Goal: Information Seeking & Learning: Learn about a topic

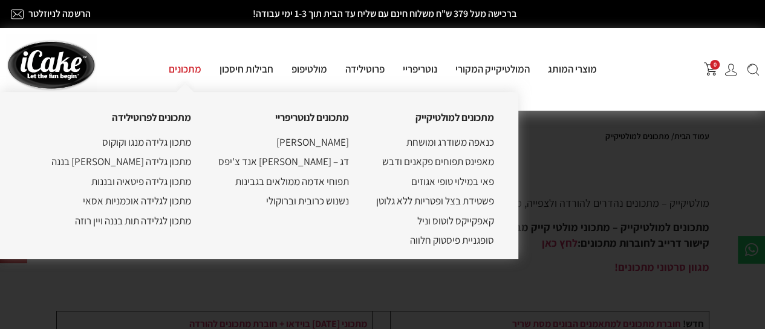
click at [186, 68] on link "מתכונים" at bounding box center [185, 68] width 51 height 13
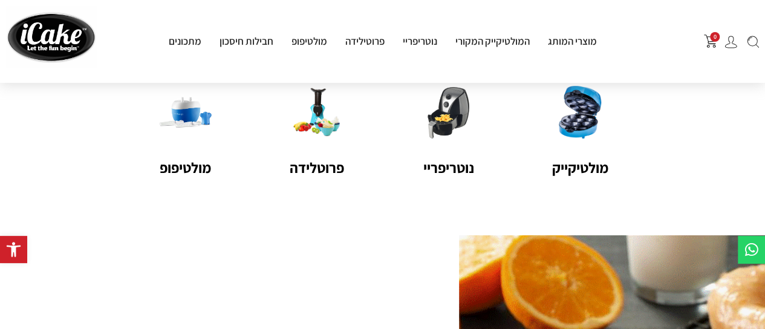
scroll to position [155, 0]
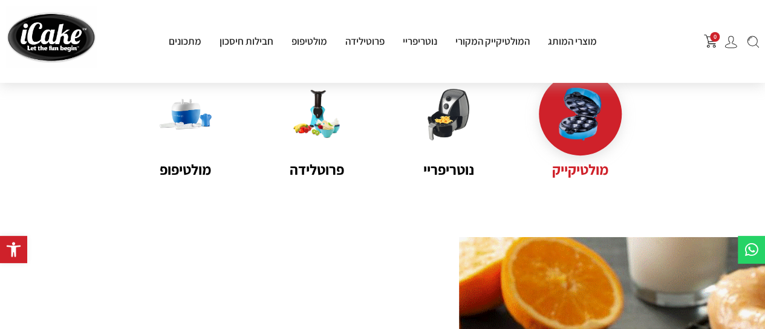
click at [574, 143] on div at bounding box center [580, 114] width 83 height 83
click at [556, 164] on name "מולטיקייק" at bounding box center [580, 169] width 83 height 22
click at [562, 119] on img at bounding box center [580, 114] width 53 height 53
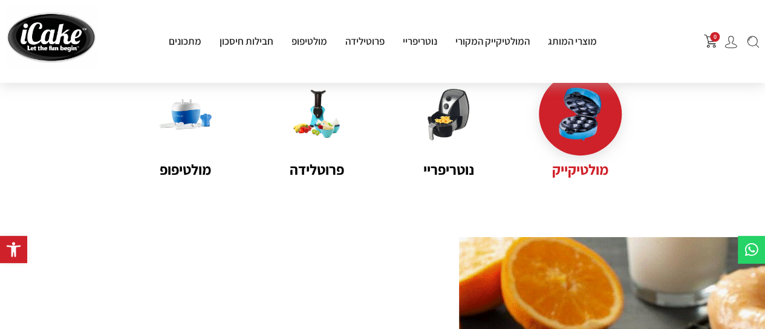
click at [562, 119] on img at bounding box center [580, 114] width 53 height 53
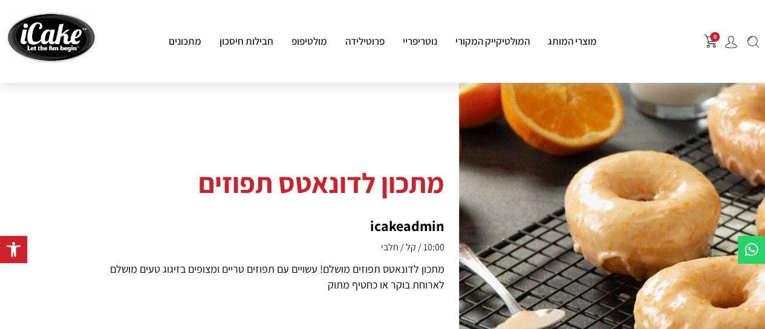
scroll to position [345, 0]
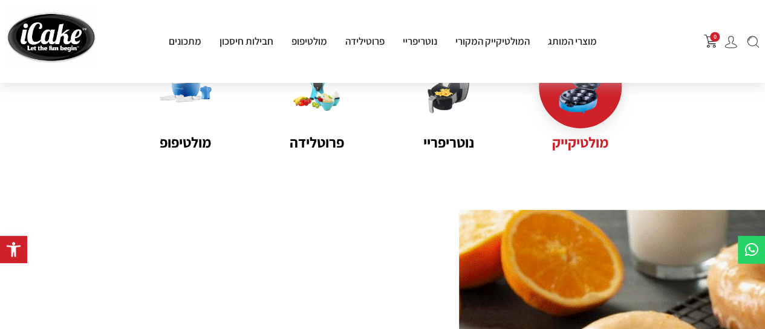
scroll to position [156, 0]
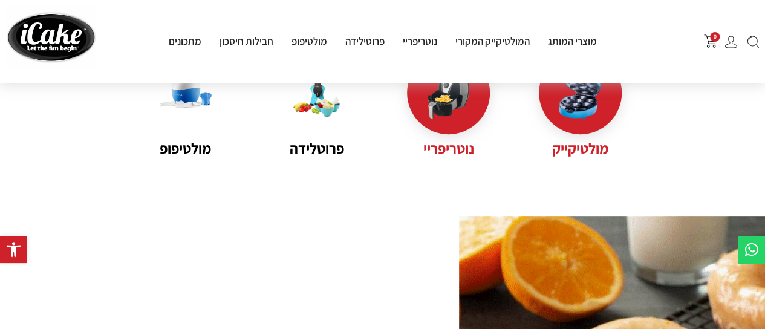
click at [423, 97] on img at bounding box center [448, 93] width 53 height 53
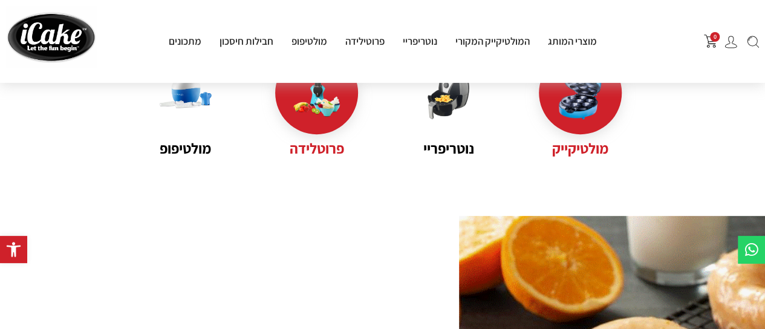
click at [318, 108] on img at bounding box center [316, 93] width 53 height 53
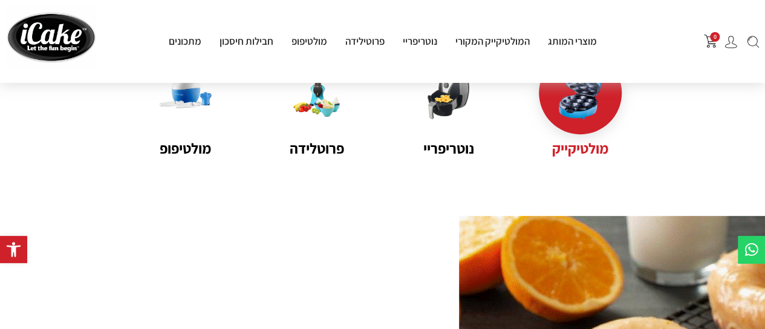
click at [576, 107] on img at bounding box center [580, 93] width 53 height 53
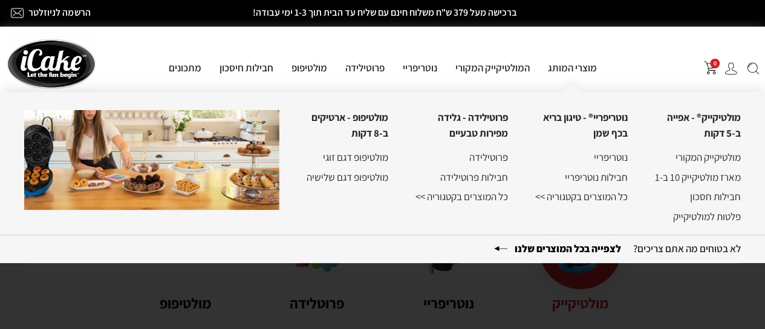
scroll to position [0, 0]
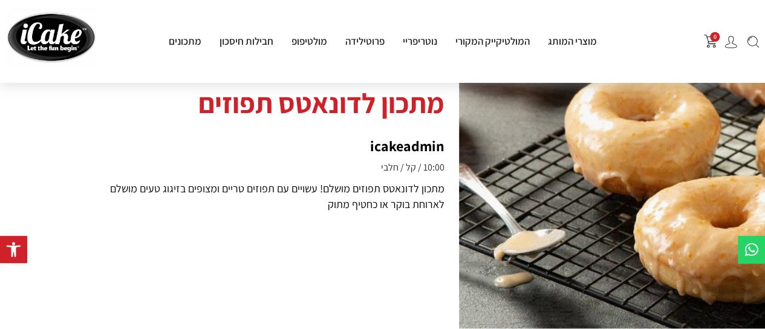
scroll to position [394, 0]
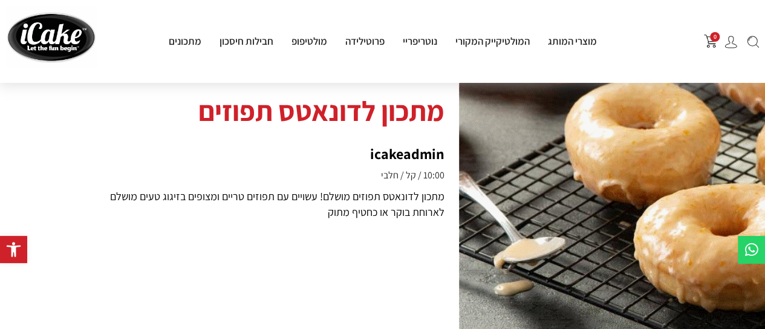
click at [751, 35] on div at bounding box center [753, 41] width 12 height 15
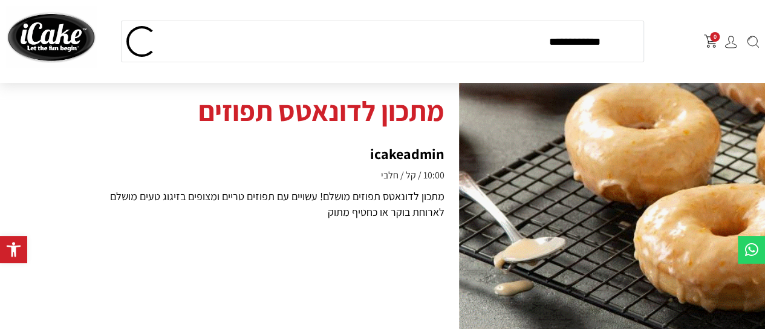
type input "**********"
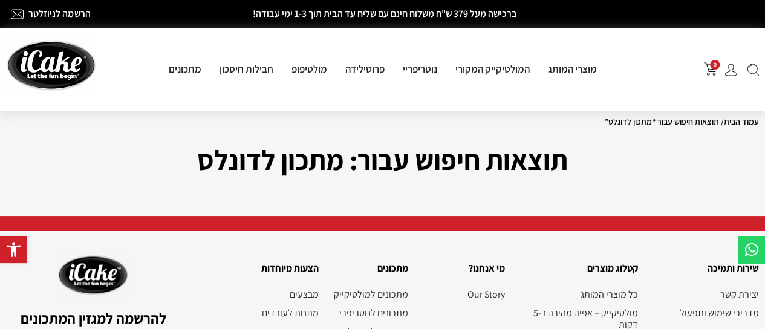
click at [236, 164] on h1 "תוצאות חיפוש עבור: מתכון לדונלס" at bounding box center [382, 159] width 753 height 42
click at [755, 67] on img at bounding box center [753, 69] width 12 height 13
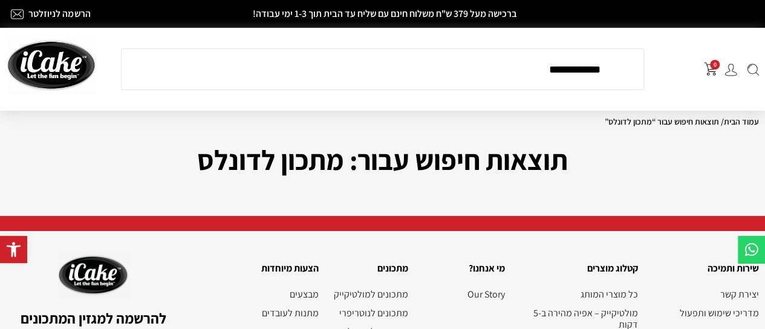
click at [520, 78] on input "**********" at bounding box center [366, 69] width 469 height 34
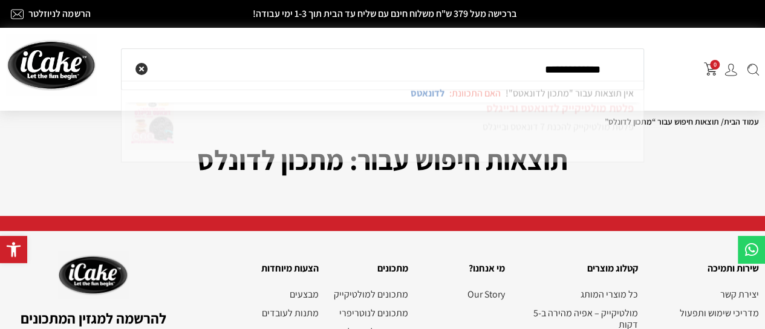
type input "**********"
click at [515, 136] on span at bounding box center [383, 147] width 516 height 57
click at [504, 147] on span at bounding box center [383, 147] width 516 height 57
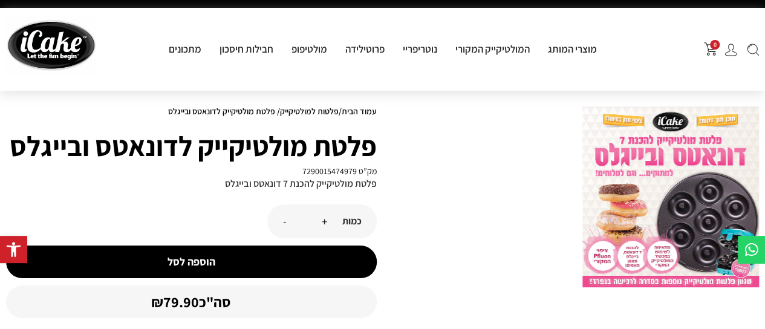
scroll to position [19, 0]
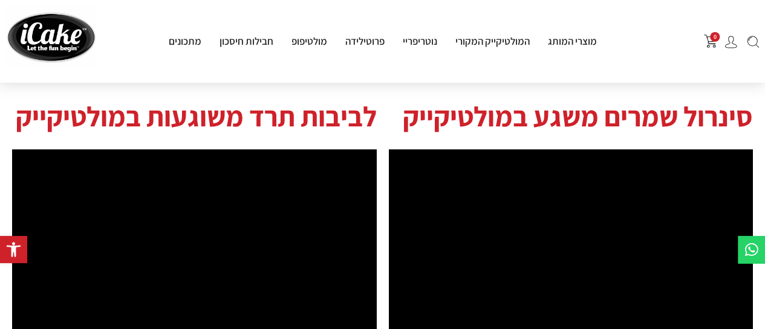
scroll to position [28, 0]
